Goal: Complete application form: Complete application form

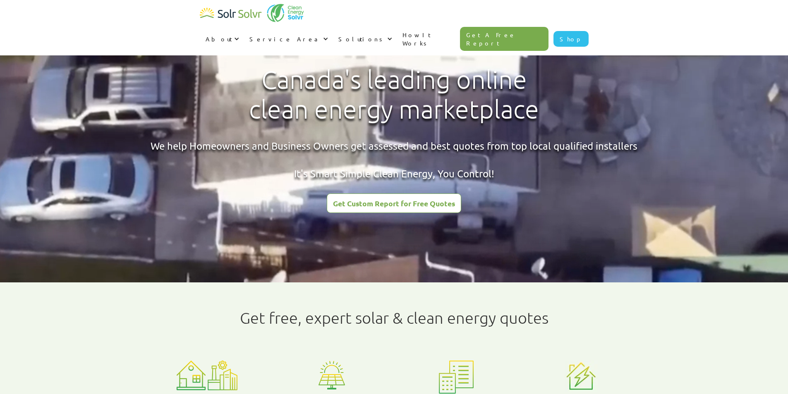
click at [401, 203] on div "Get Custom Report for Free Quotes" at bounding box center [394, 203] width 122 height 7
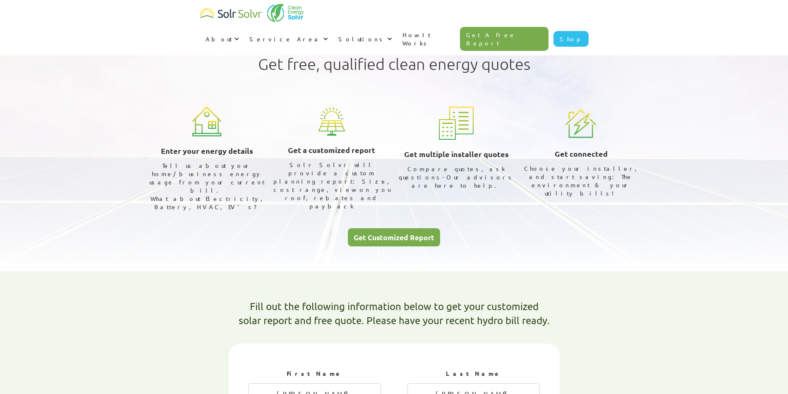
select select "ENMAX"
select select "75%"
click at [401, 234] on div "Get Customized Report" at bounding box center [394, 237] width 81 height 7
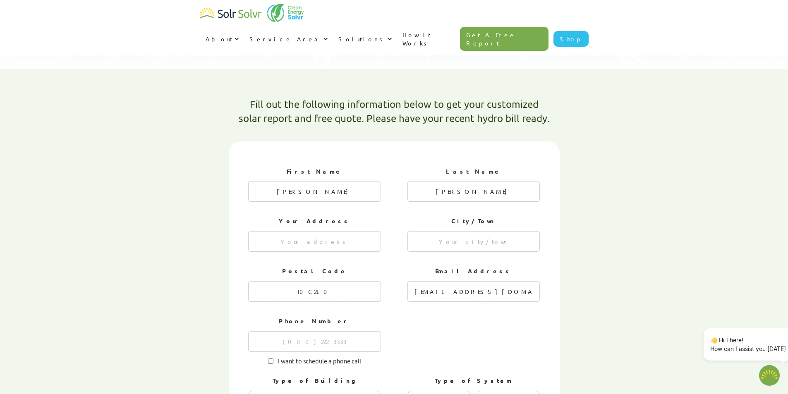
scroll to position [222, 0]
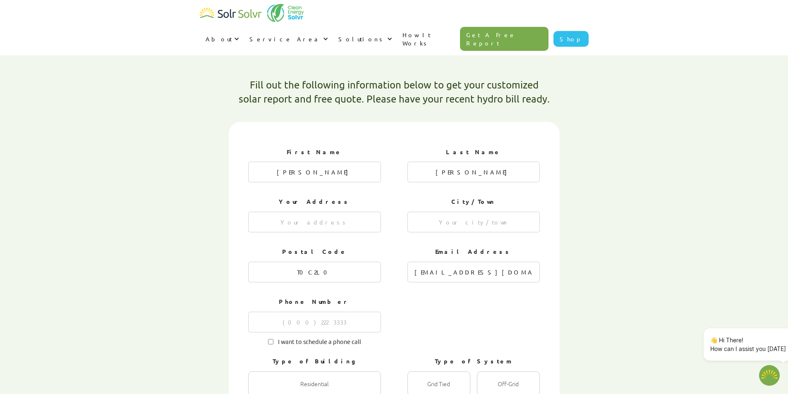
type textarea "x"
radio input "true"
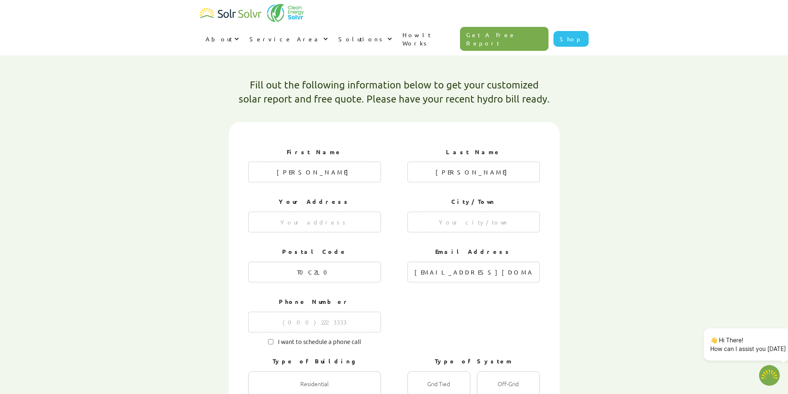
radio input "false"
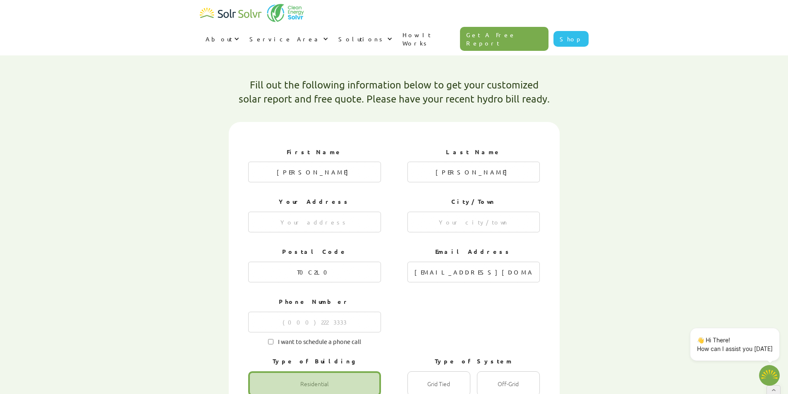
type textarea "x"
